Goal: Task Accomplishment & Management: Complete application form

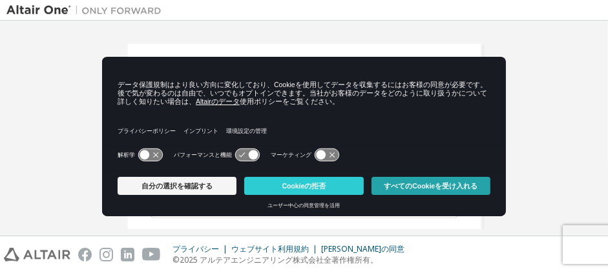
click at [436, 183] on button "すべてのCookieを受け入れる" at bounding box center [430, 186] width 119 height 18
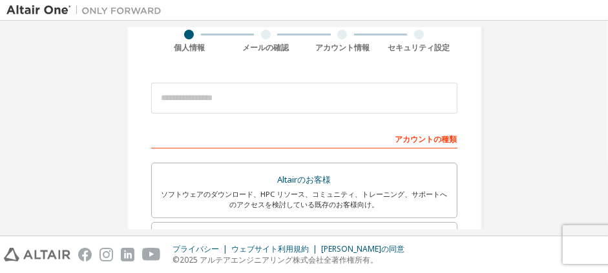
scroll to position [102, 0]
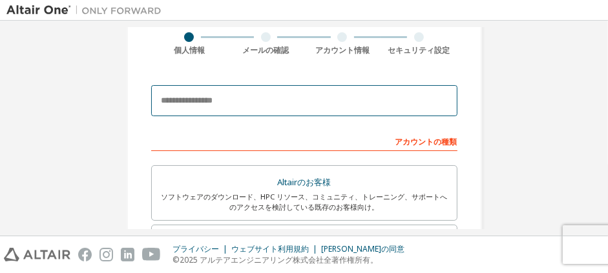
click at [224, 101] on input "email" at bounding box center [304, 100] width 306 height 31
type input "**********"
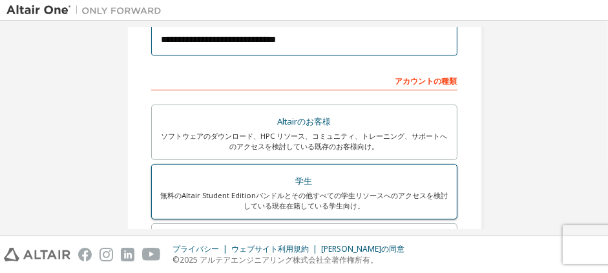
scroll to position [192, 0]
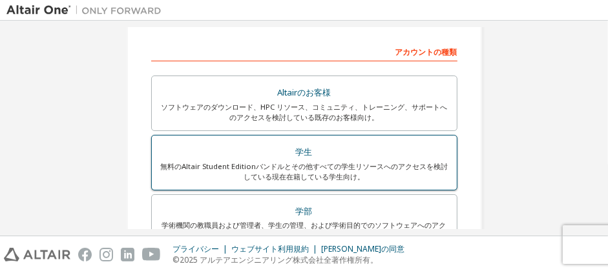
click at [241, 154] on div "学生" at bounding box center [303, 152] width 289 height 18
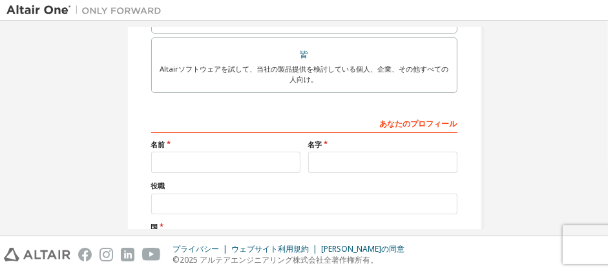
scroll to position [484, 0]
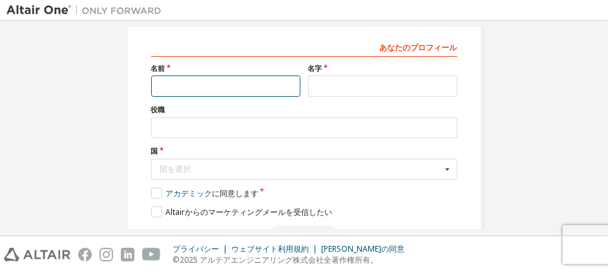
click at [196, 83] on input "text" at bounding box center [225, 86] width 149 height 21
type input "**"
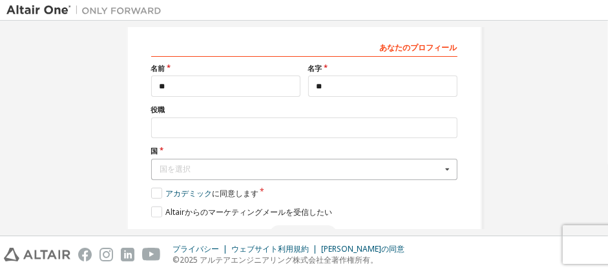
click at [218, 172] on div "国を選択" at bounding box center [300, 169] width 281 height 8
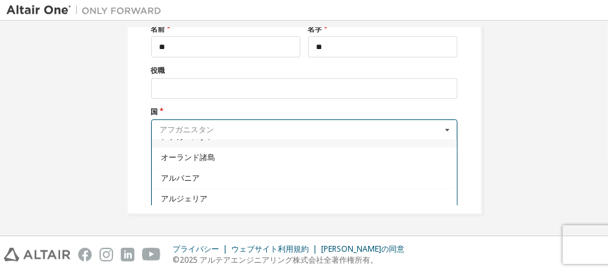
scroll to position [0, 0]
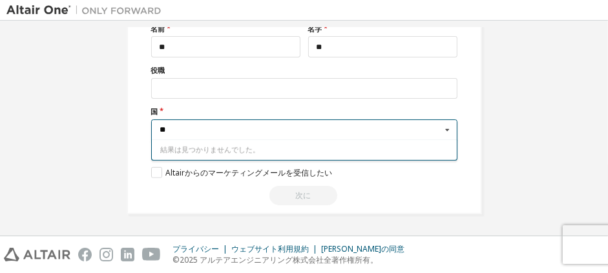
type input "*"
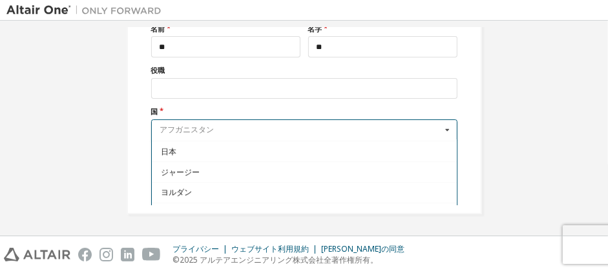
scroll to position [2191, 0]
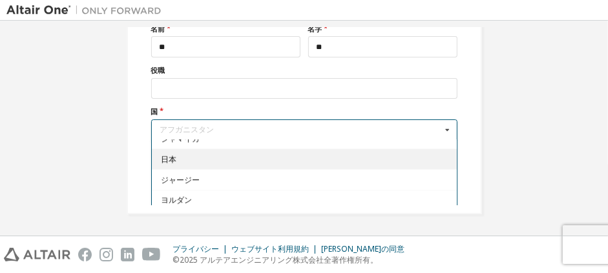
click at [218, 163] on div "日本" at bounding box center [304, 158] width 305 height 21
type input "***"
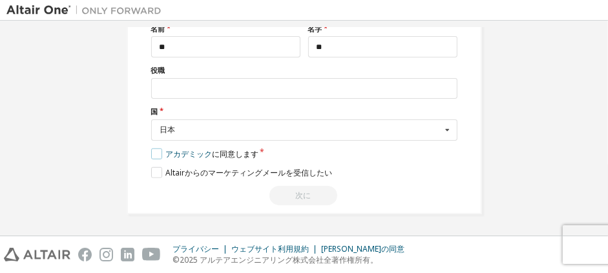
click at [153, 153] on label "アカデミック に同意します" at bounding box center [204, 153] width 107 height 11
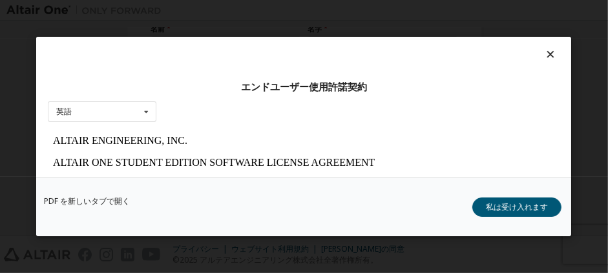
scroll to position [0, 0]
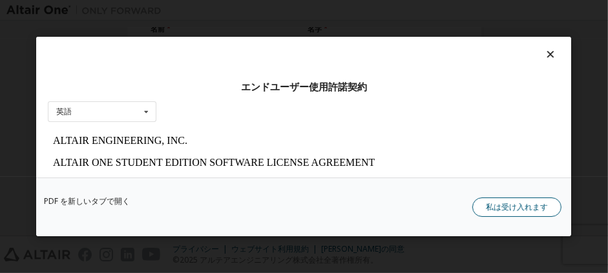
click at [504, 204] on button "私は受け入れます" at bounding box center [517, 207] width 89 height 19
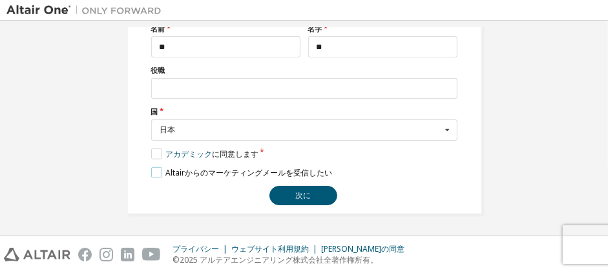
click at [151, 175] on label "Altairからのマーケティングメールを受信したい" at bounding box center [241, 172] width 181 height 11
click at [297, 196] on button "次に" at bounding box center [303, 195] width 68 height 19
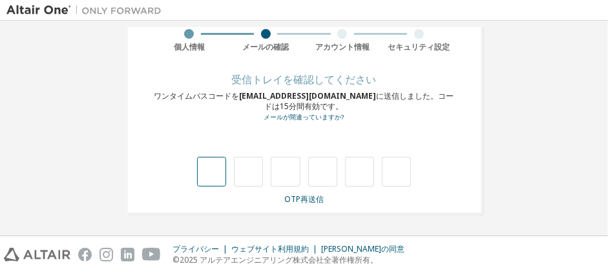
click at [205, 172] on input "text" at bounding box center [211, 172] width 29 height 30
click at [245, 173] on input "text" at bounding box center [248, 172] width 29 height 30
click at [210, 173] on input "text" at bounding box center [211, 172] width 29 height 30
type input "*"
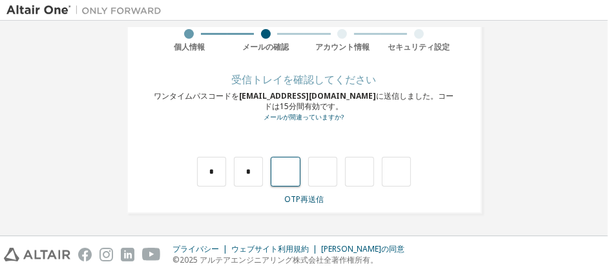
type input "*"
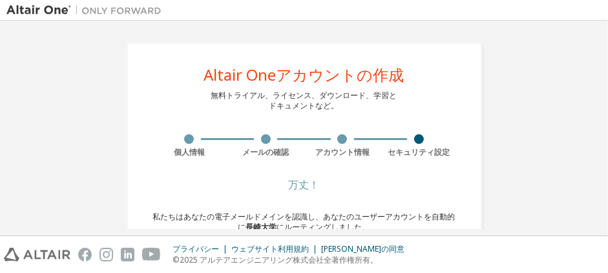
scroll to position [25, 0]
